Goal: Information Seeking & Learning: Get advice/opinions

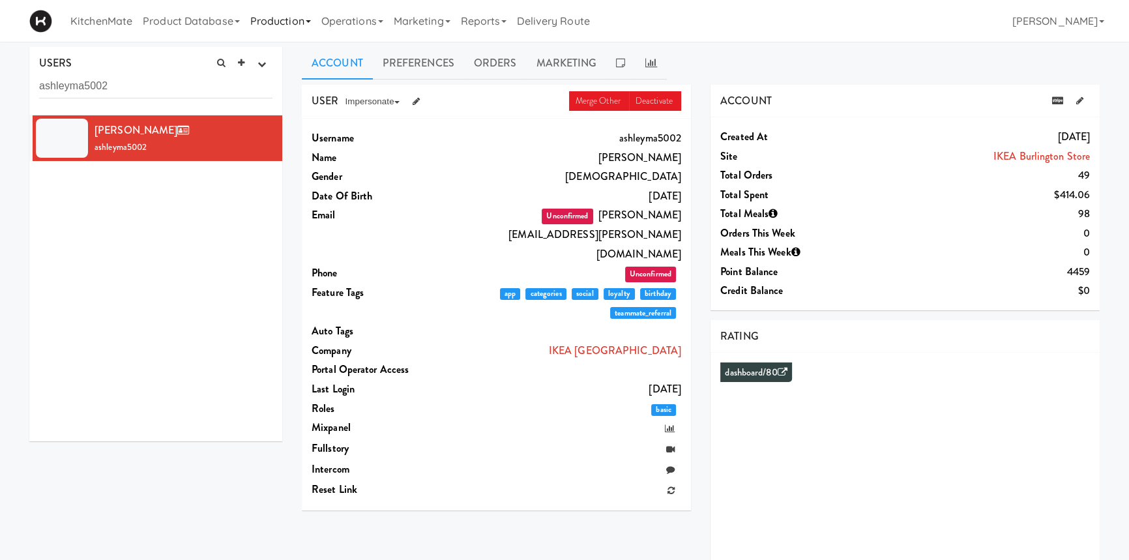
click at [288, 18] on link "Production" at bounding box center [280, 21] width 71 height 42
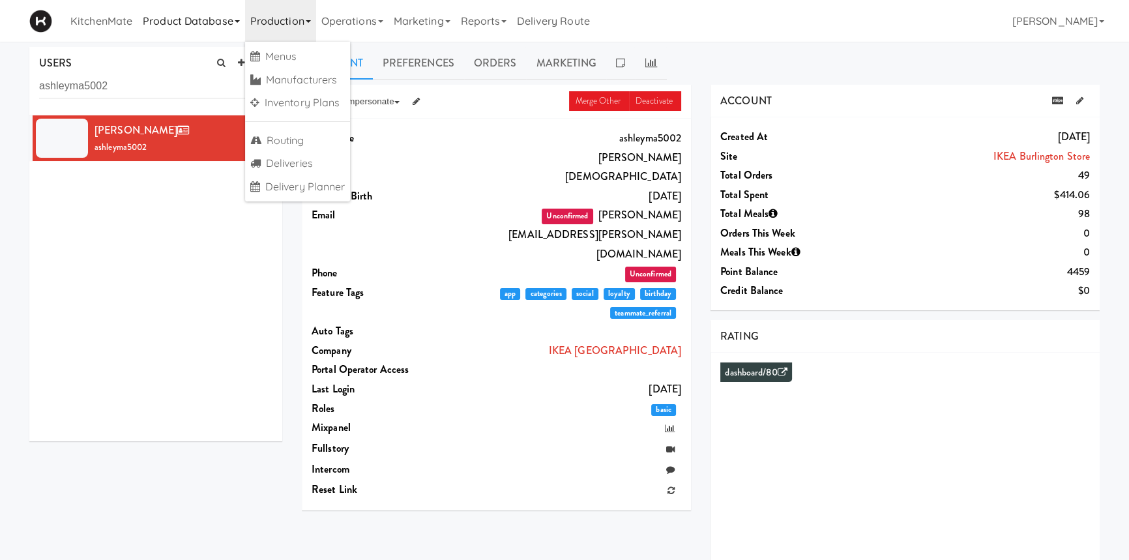
click at [203, 27] on link "Product Database" at bounding box center [192, 21] width 108 height 42
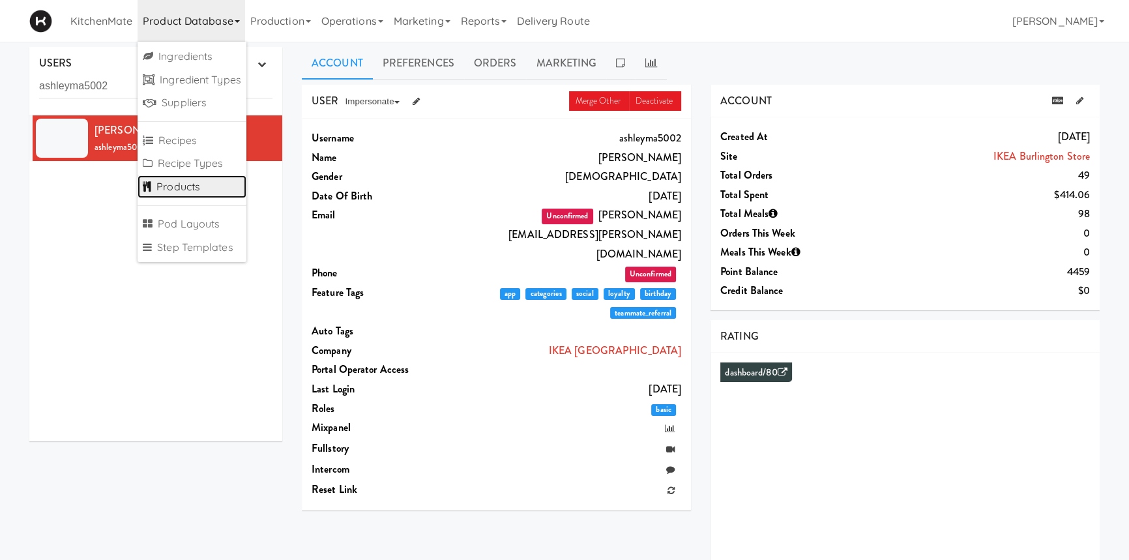
click at [198, 192] on link "Products" at bounding box center [192, 186] width 109 height 23
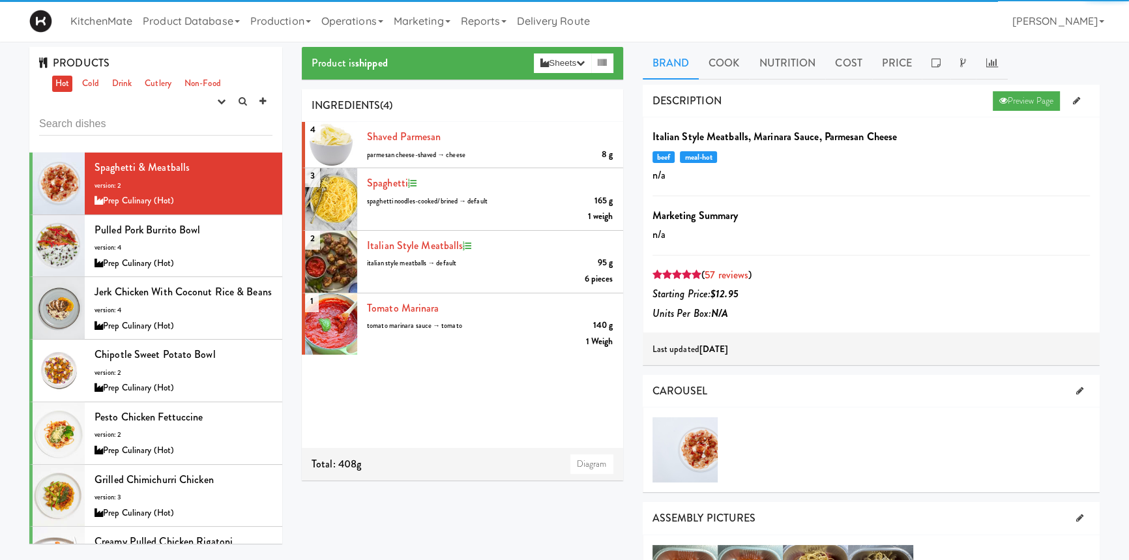
click at [198, 110] on div "PRODUCTS Hot Cold Drink Cutlery Non-Food experimenting finalized shipped discon…" at bounding box center [155, 100] width 253 height 106
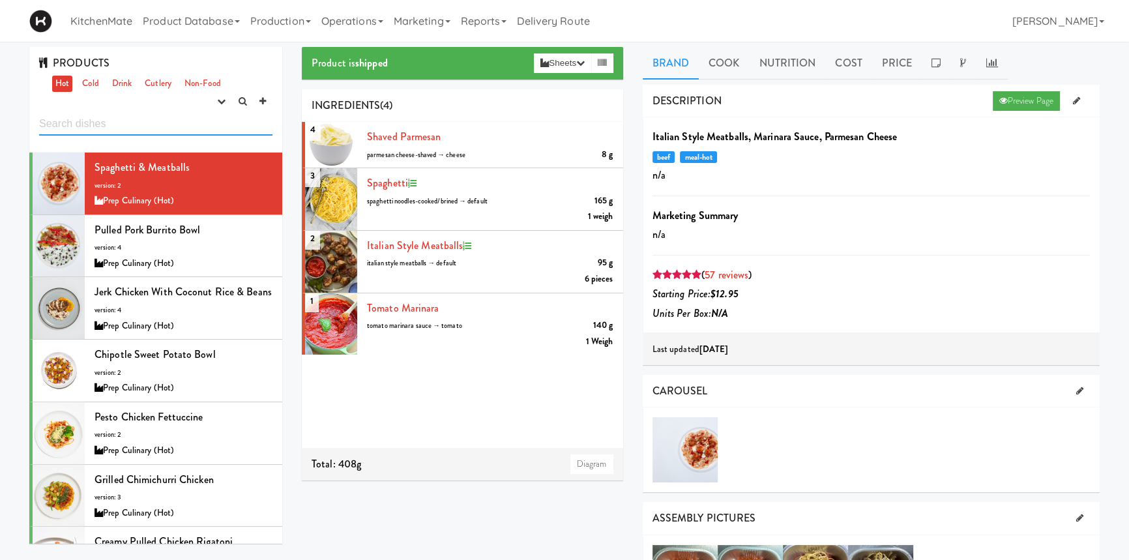
click at [188, 115] on input "text" at bounding box center [155, 124] width 233 height 24
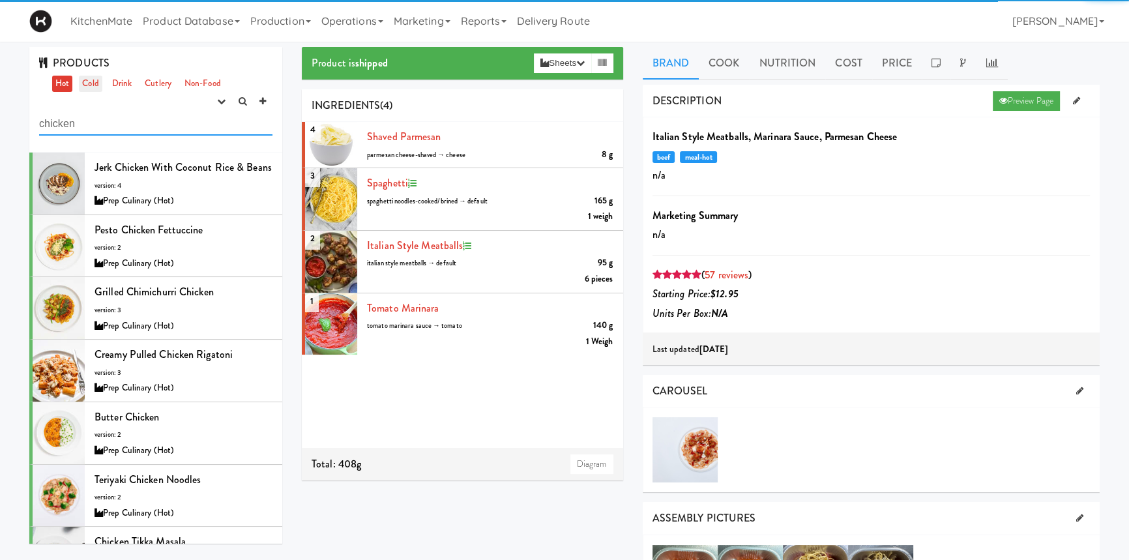
type input "chicken"
click at [87, 76] on link "Cold" at bounding box center [90, 84] width 23 height 16
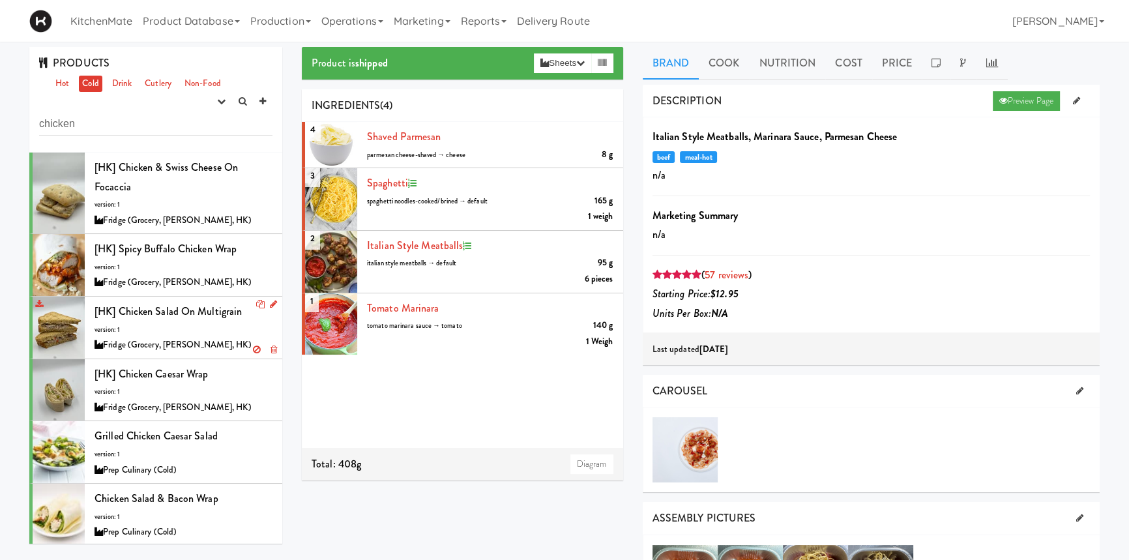
click at [168, 305] on span "[HK] Chicken Salad on Multigrain" at bounding box center [168, 311] width 147 height 15
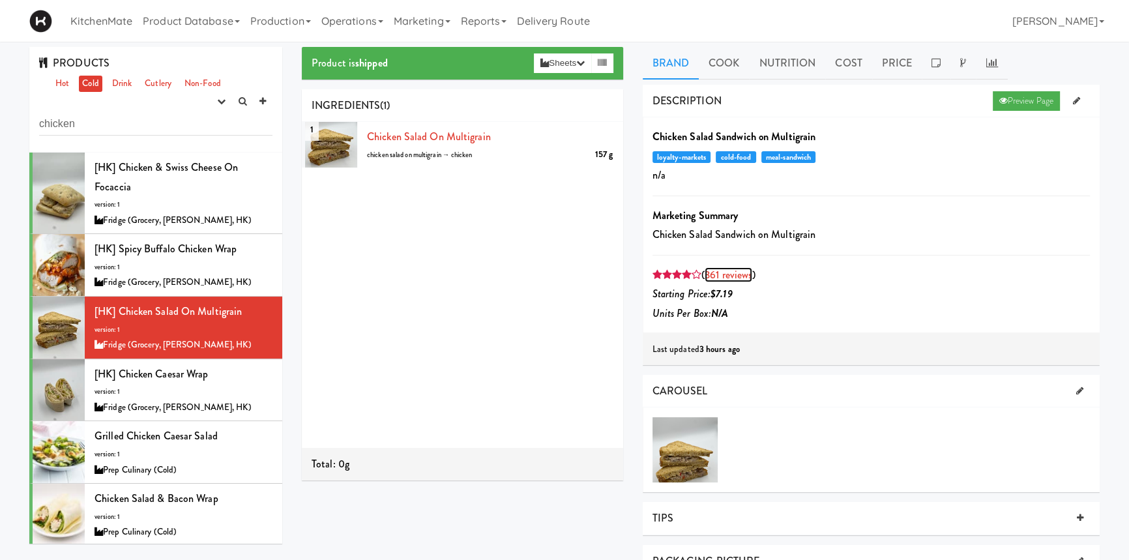
click at [732, 280] on link "361 reviews" at bounding box center [729, 274] width 48 height 15
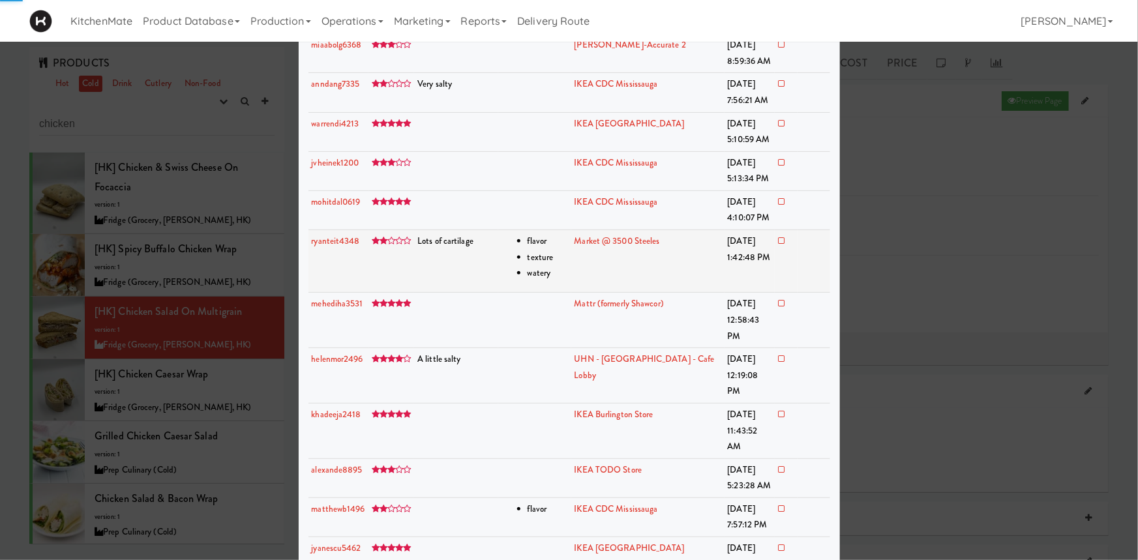
scroll to position [75, 0]
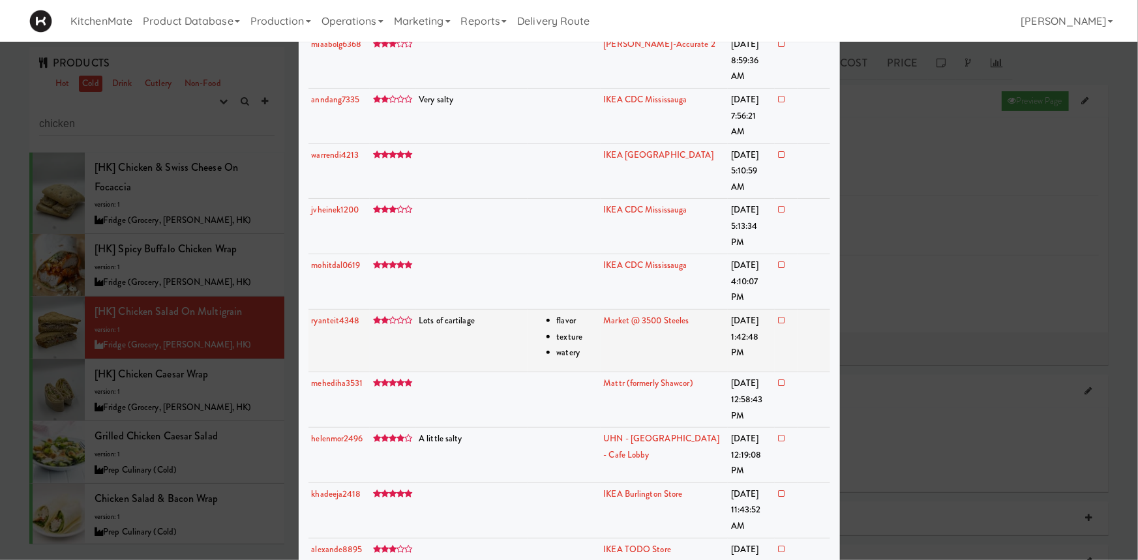
click at [778, 316] on icon at bounding box center [781, 320] width 7 height 8
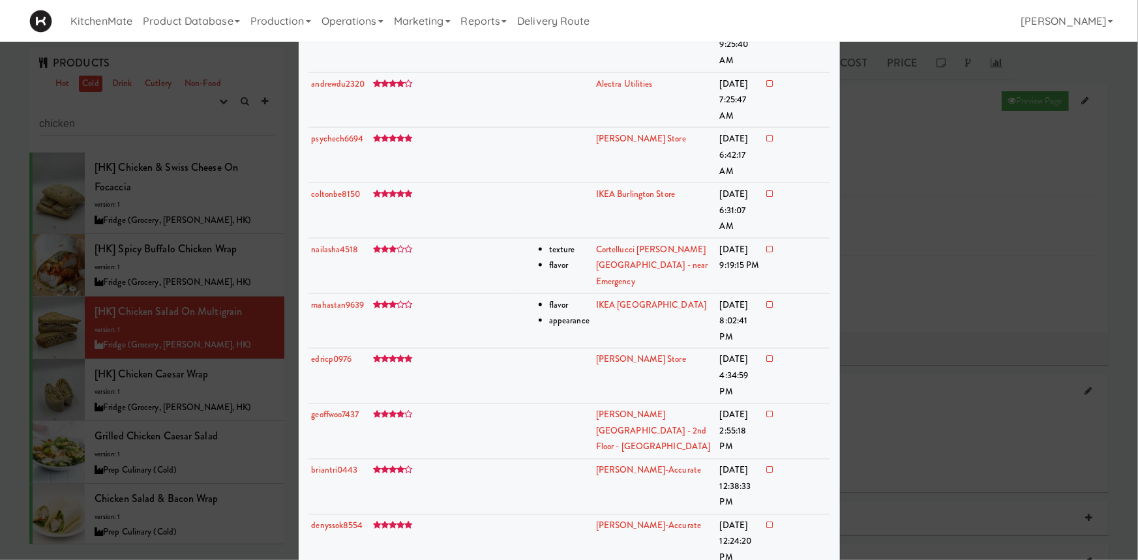
scroll to position [961, 0]
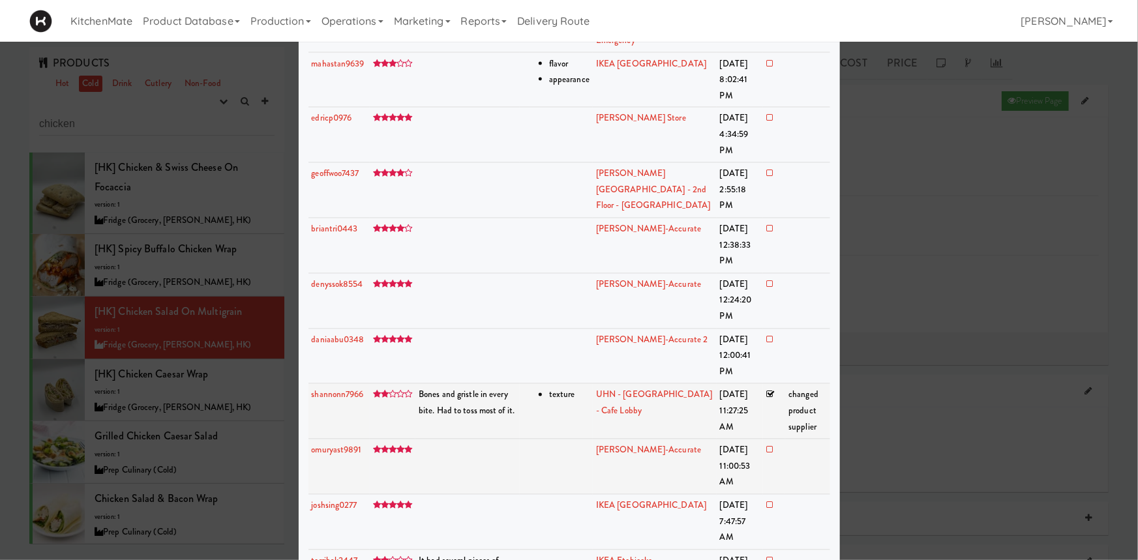
scroll to position [1154, 0]
drag, startPoint x: 760, startPoint y: 276, endPoint x: 626, endPoint y: 92, distance: 227.9
click at [766, 556] on icon at bounding box center [769, 560] width 7 height 8
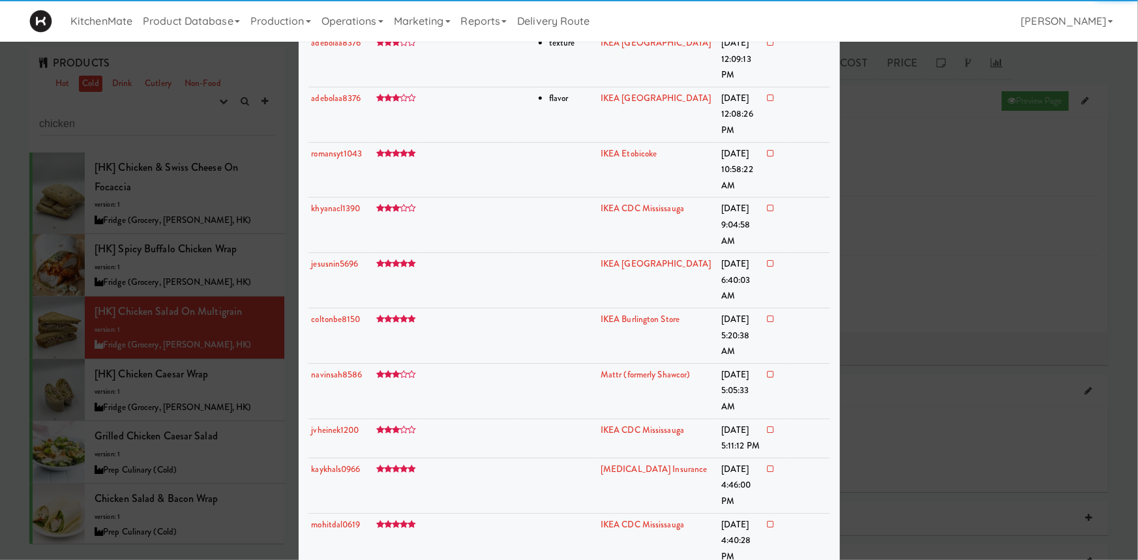
scroll to position [2554, 0]
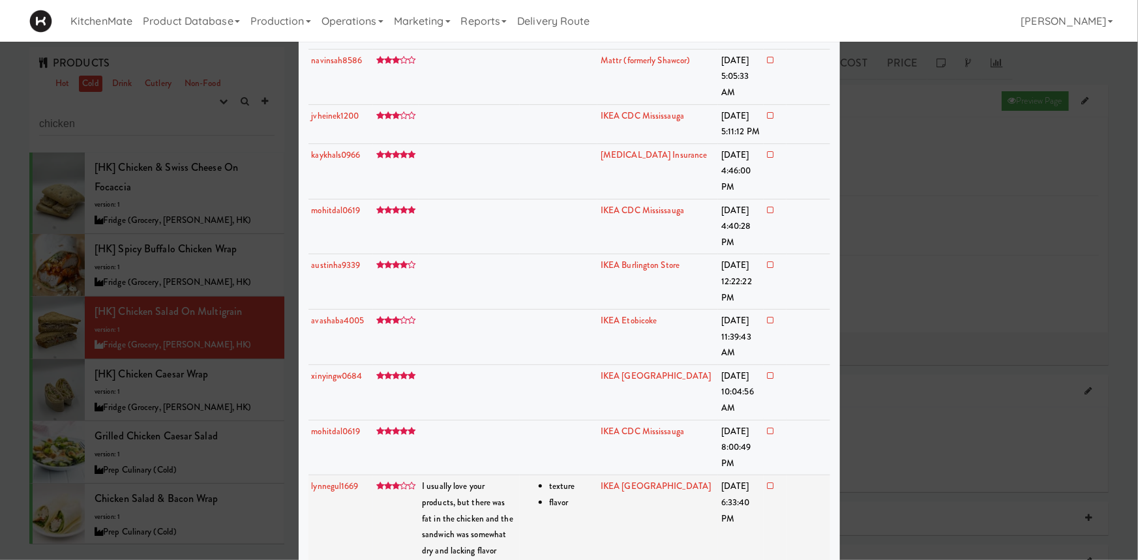
click at [767, 482] on icon at bounding box center [770, 486] width 7 height 8
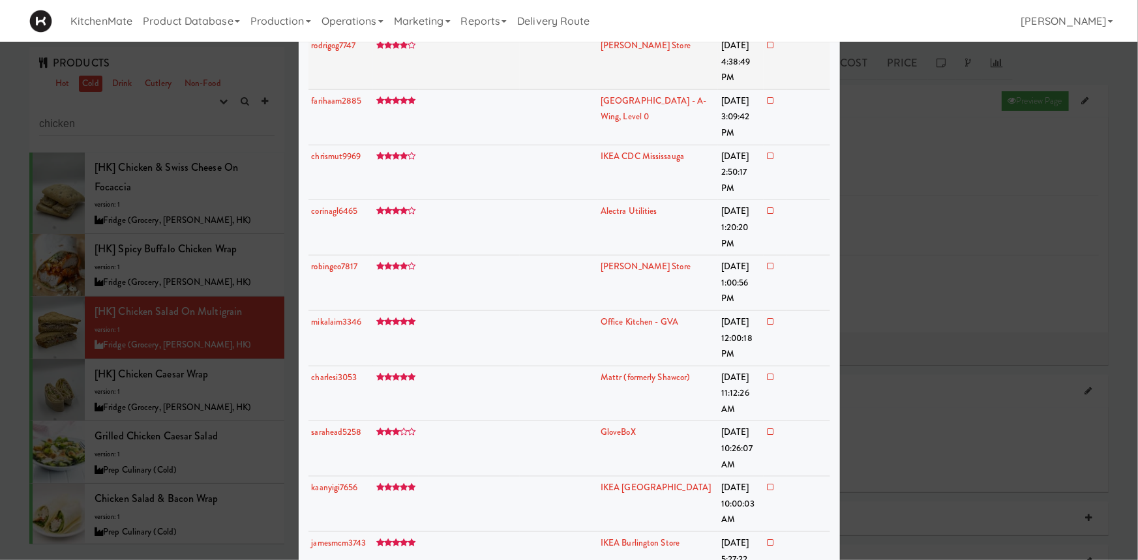
scroll to position [3099, 0]
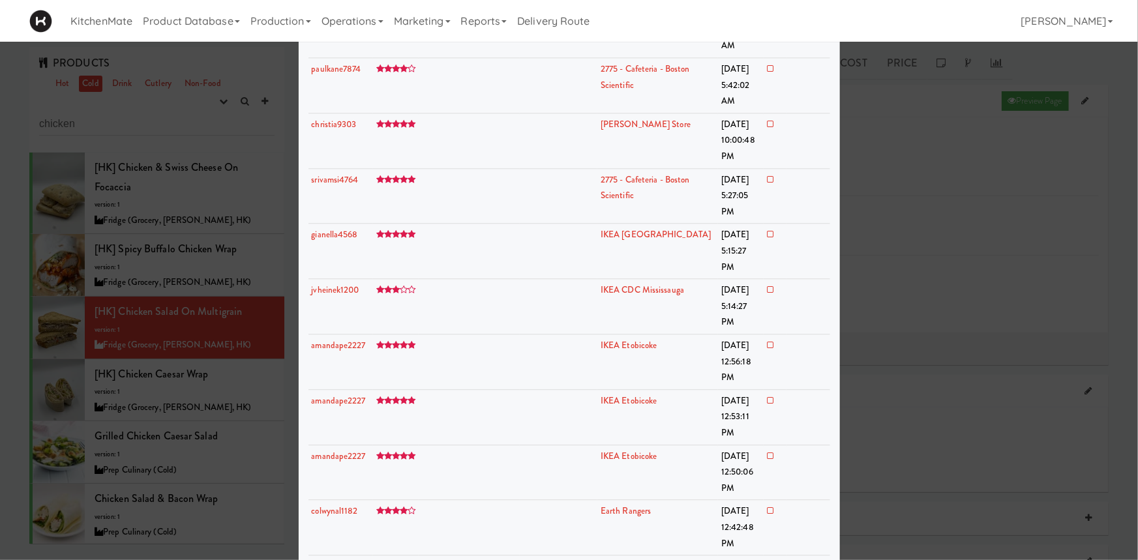
scroll to position [4072, 0]
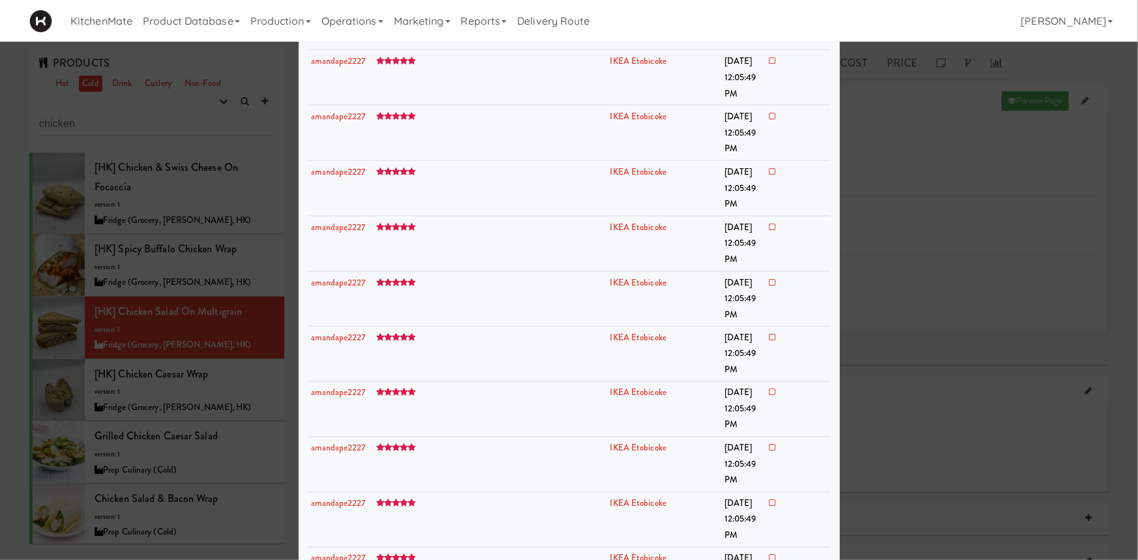
scroll to position [5978, 0]
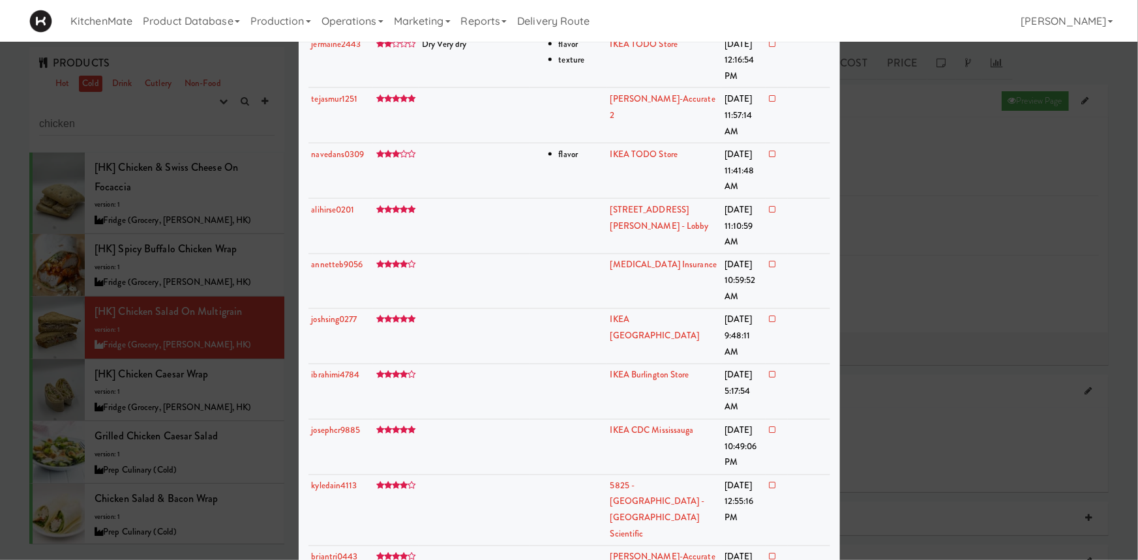
scroll to position [8504, 0]
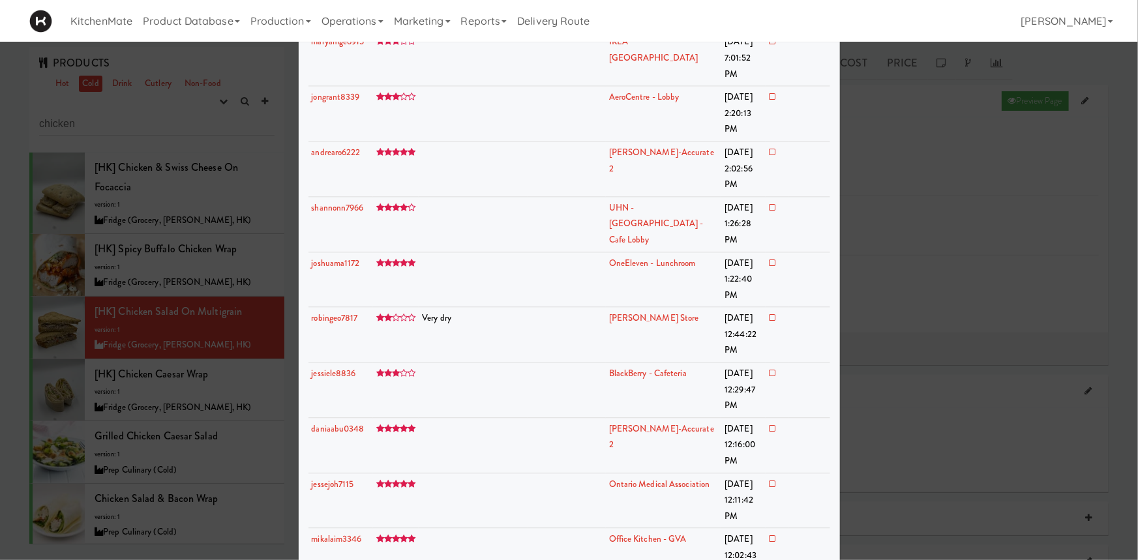
scroll to position [11406, 0]
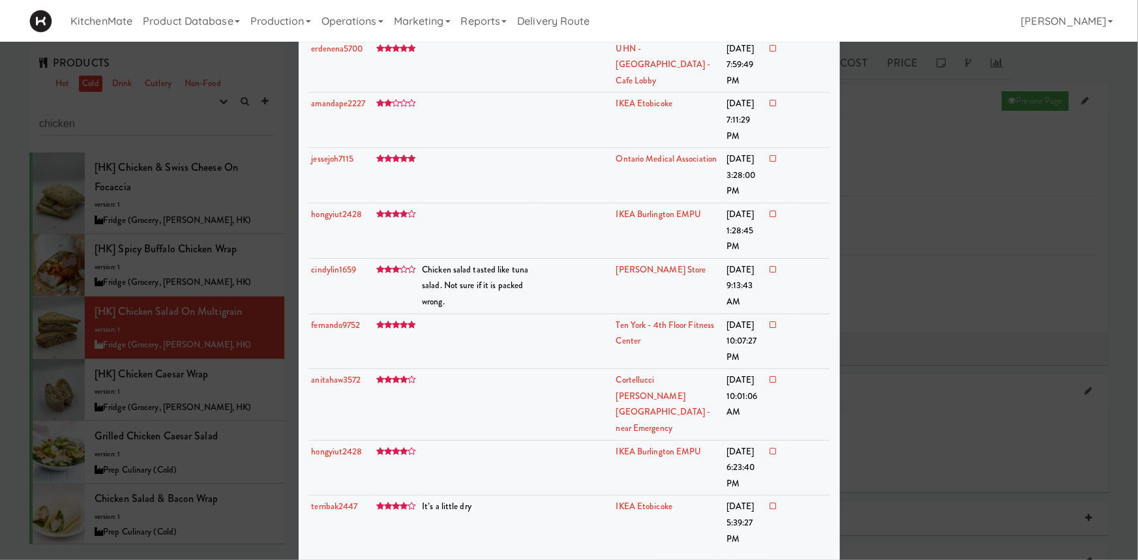
scroll to position [20521, 0]
click at [938, 124] on div at bounding box center [569, 280] width 1138 height 560
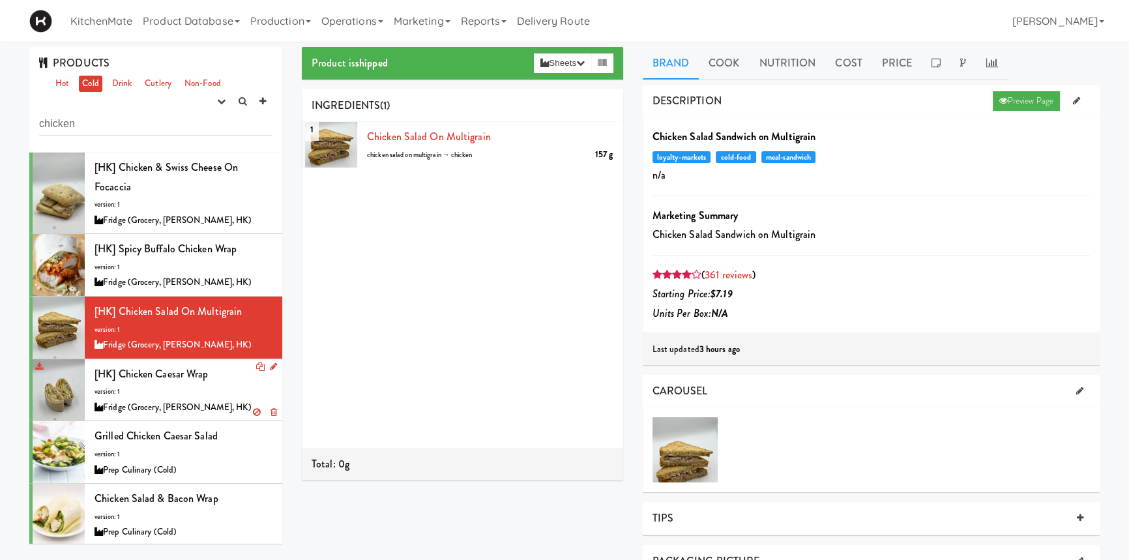
click at [170, 382] on div "[HK] Chicken Caesar Wrap version: 1 Fridge (Grocery, [PERSON_NAME], HK)" at bounding box center [184, 391] width 178 height 52
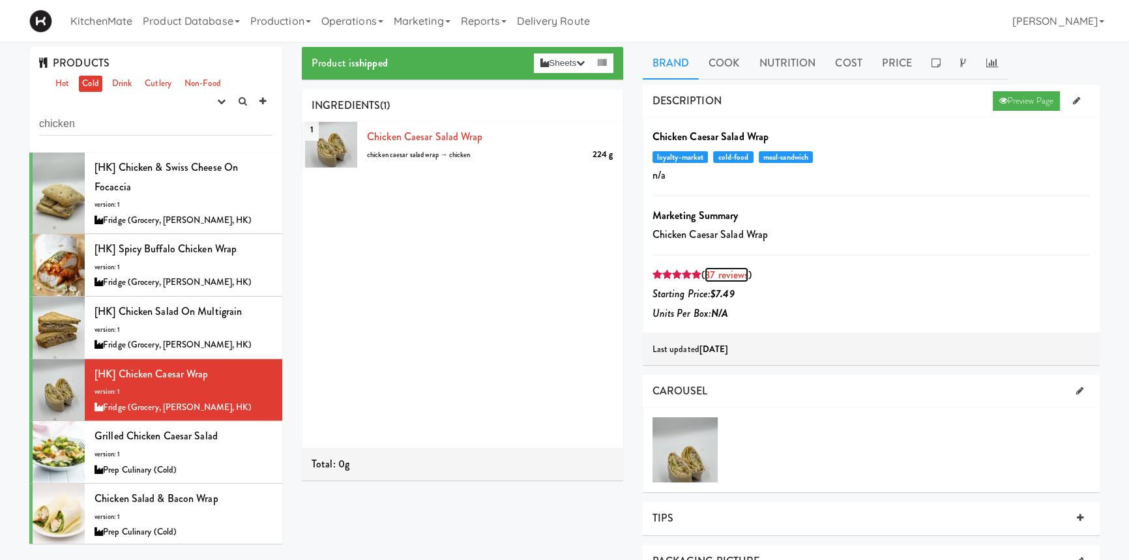
click at [726, 276] on link "37 reviews" at bounding box center [727, 274] width 44 height 15
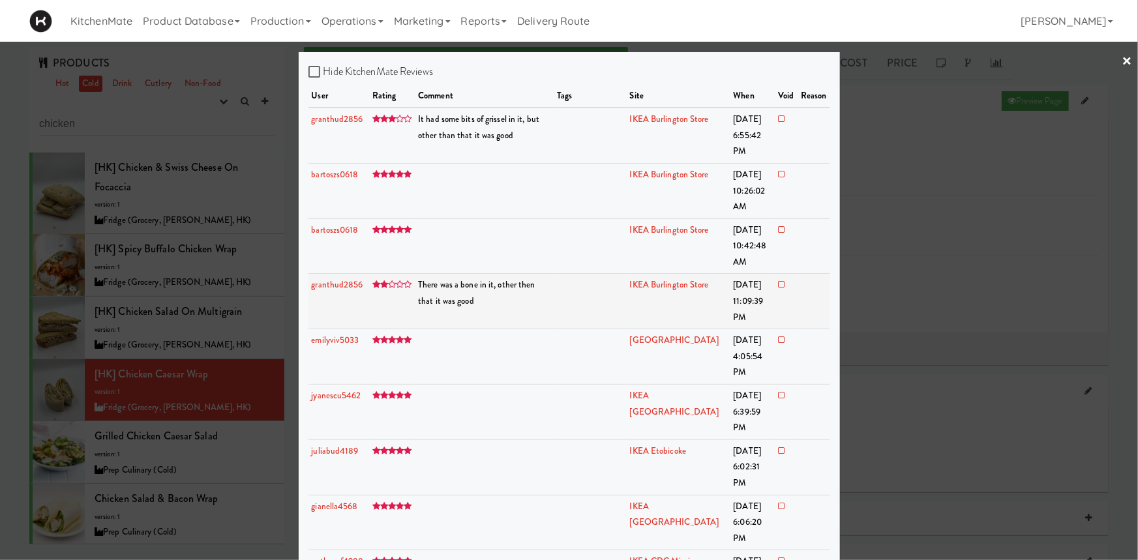
click at [780, 282] on icon at bounding box center [781, 284] width 7 height 8
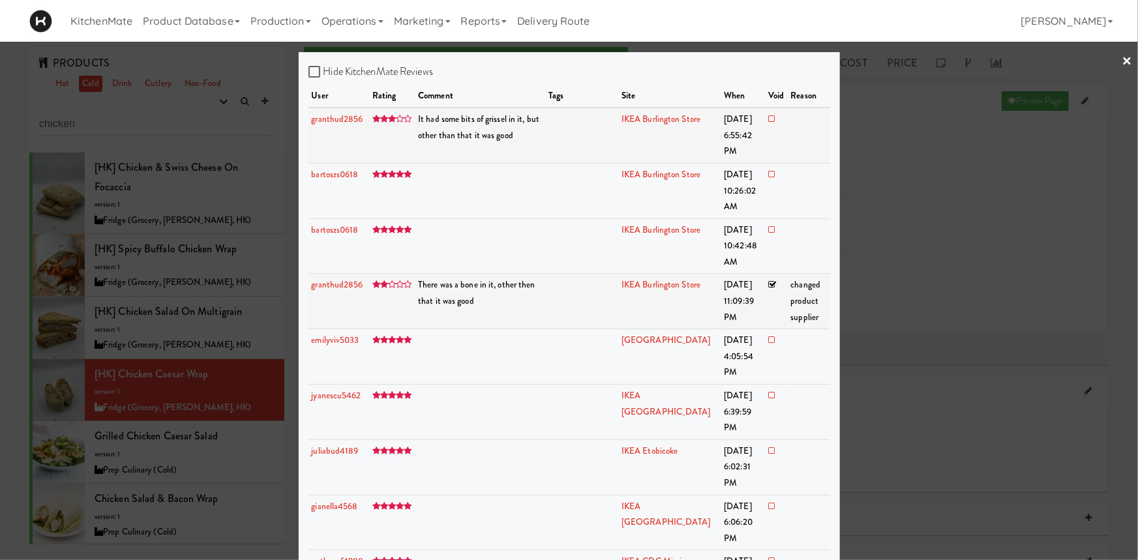
click at [525, 123] on span "It had some bits of grissel in it, but other than that it was good" at bounding box center [478, 127] width 121 height 29
click at [748, 119] on td "[DATE] 6:55:42 PM" at bounding box center [743, 135] width 44 height 55
click at [765, 119] on td at bounding box center [776, 135] width 22 height 55
click at [768, 119] on icon at bounding box center [771, 119] width 7 height 8
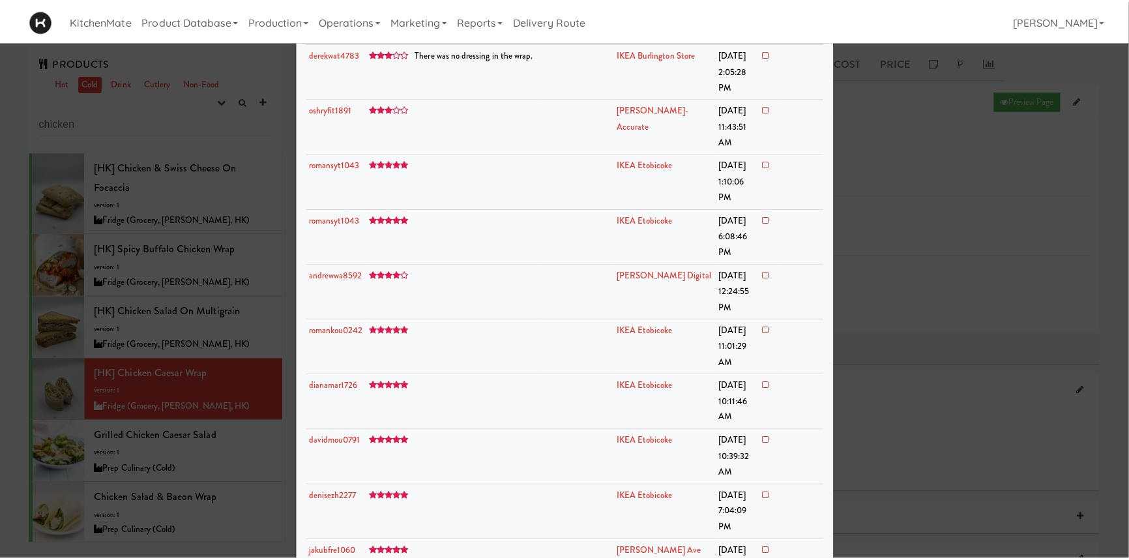
scroll to position [1465, 0]
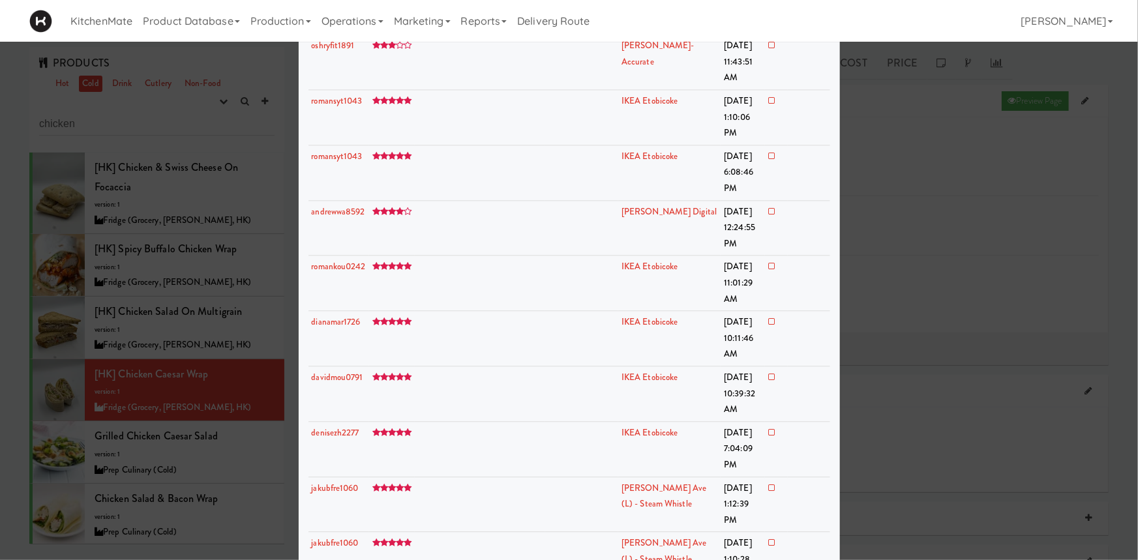
click at [869, 256] on div at bounding box center [569, 280] width 1138 height 560
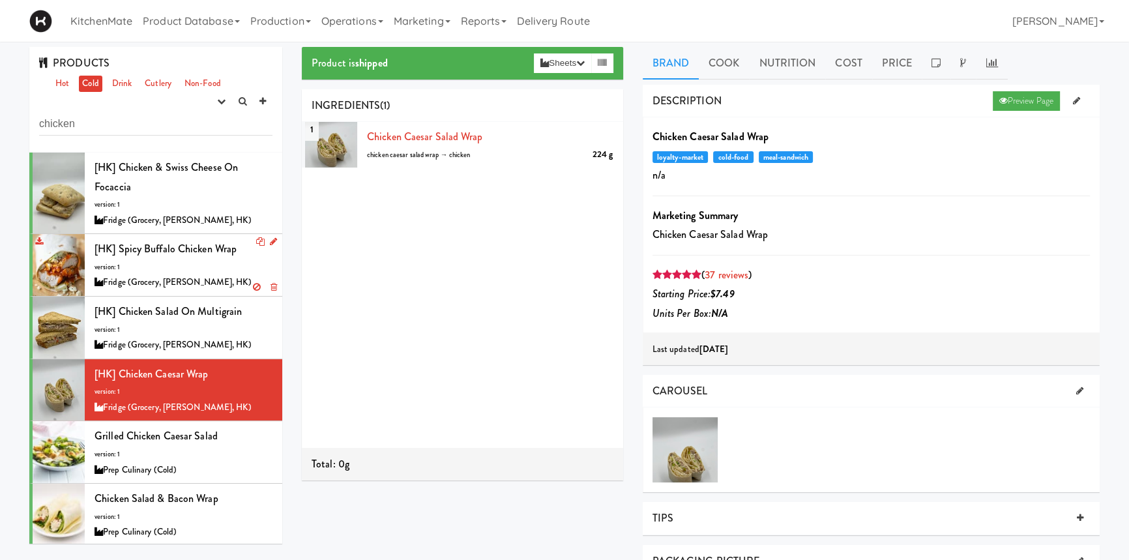
click at [189, 246] on span "[HK] Spicy Buffalo Chicken Wrap" at bounding box center [166, 248] width 142 height 15
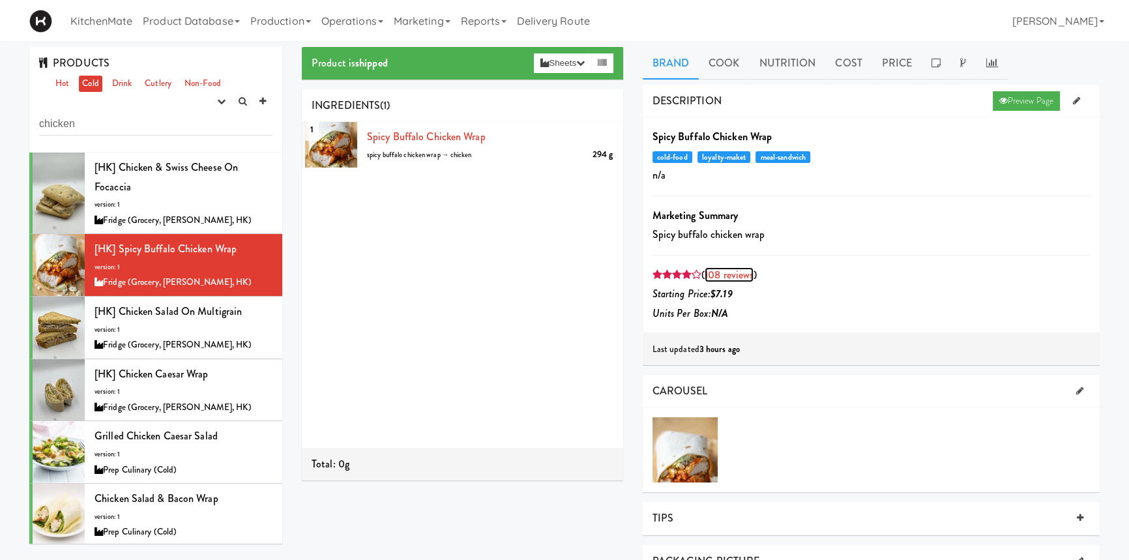
click at [736, 278] on link "108 reviews" at bounding box center [729, 274] width 49 height 15
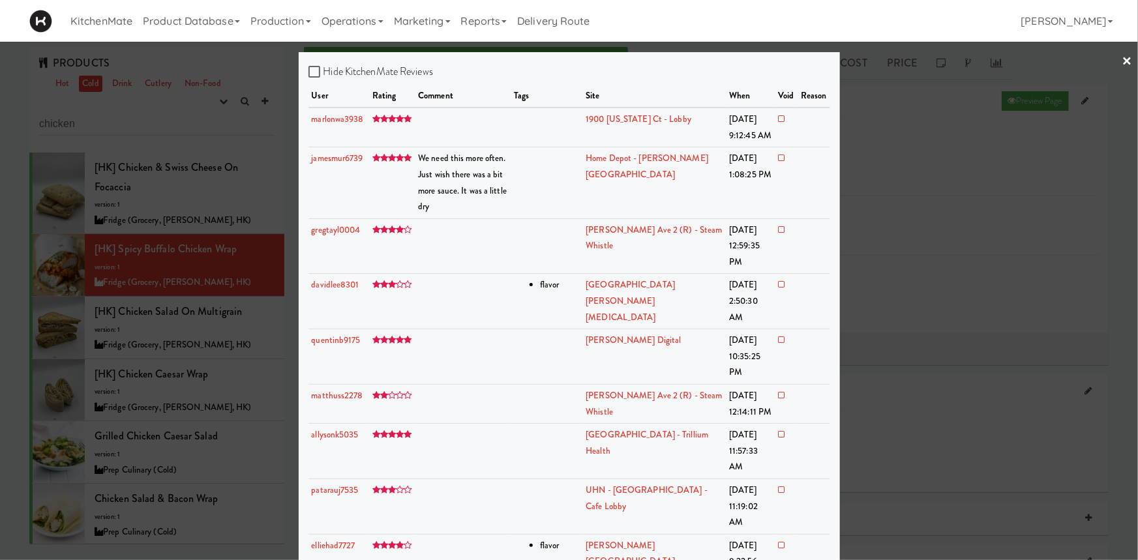
click at [884, 280] on div at bounding box center [569, 280] width 1138 height 560
